Goal: Information Seeking & Learning: Stay updated

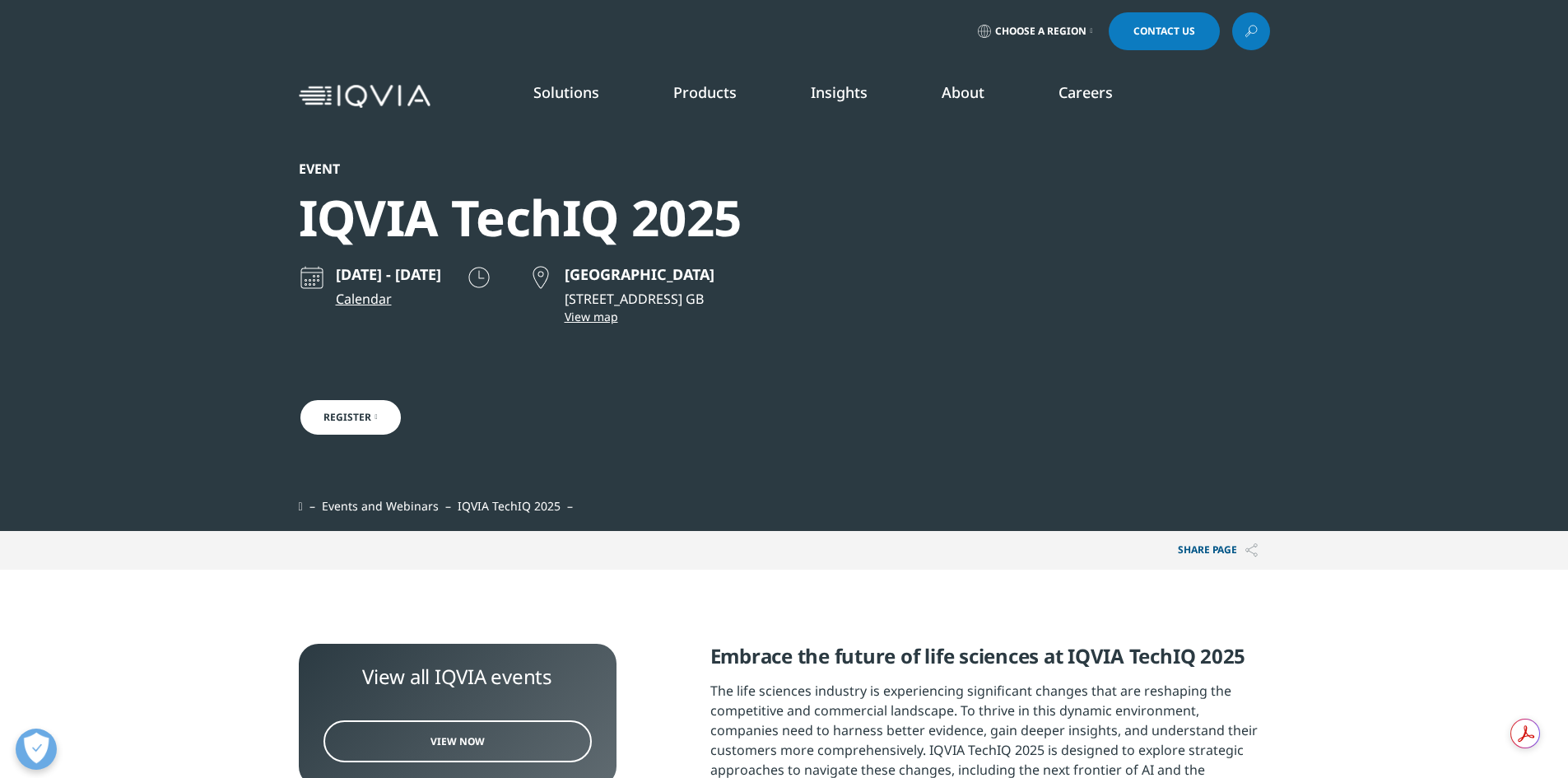
scroll to position [527, 972]
